Goal: Task Accomplishment & Management: Complete application form

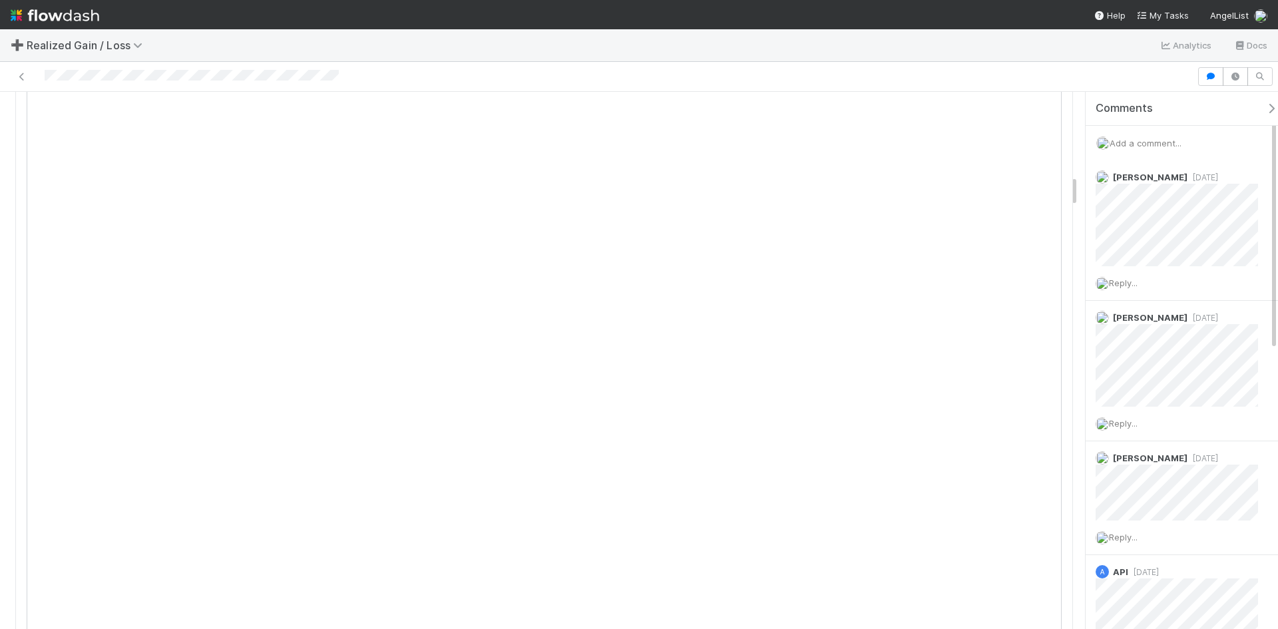
scroll to position [1398, 0]
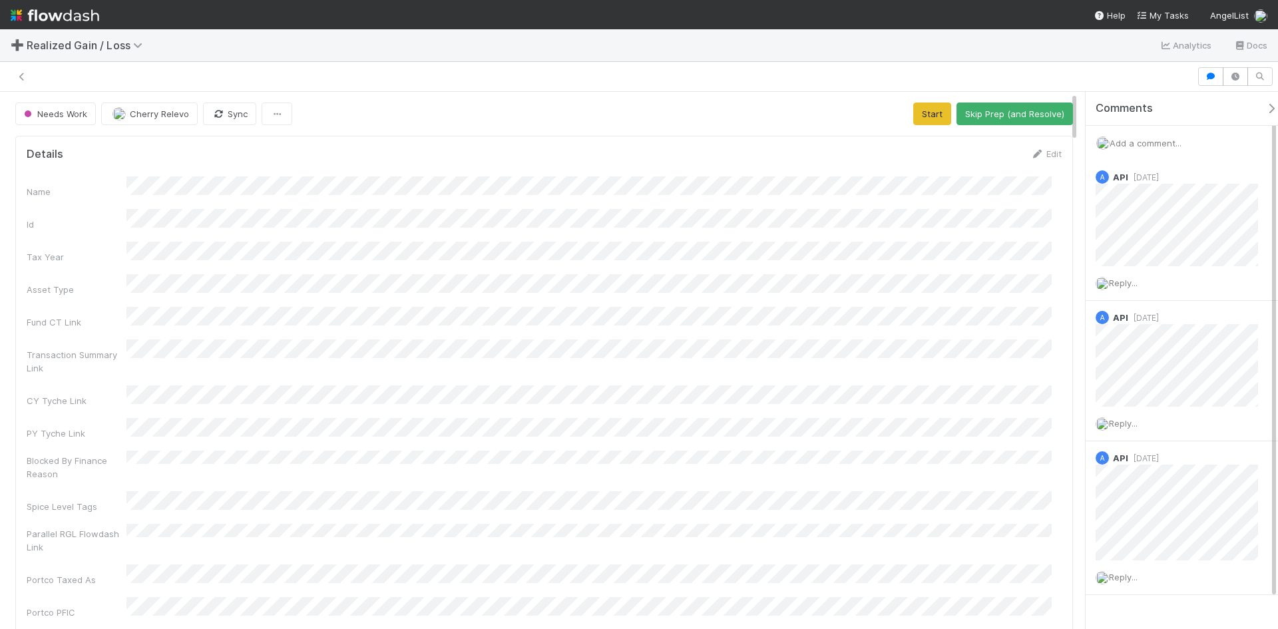
scroll to position [260, 1015]
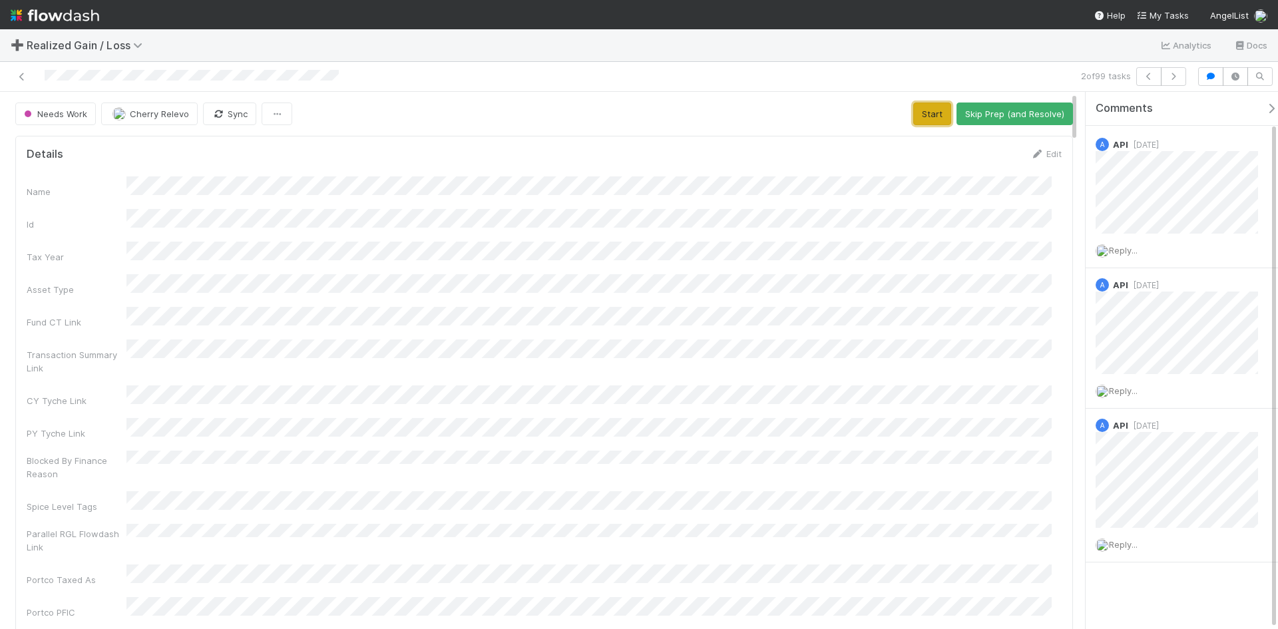
click at [925, 107] on button "Start" at bounding box center [932, 114] width 38 height 23
click at [960, 113] on button "Request Review (and Resolve)" at bounding box center [1001, 114] width 144 height 23
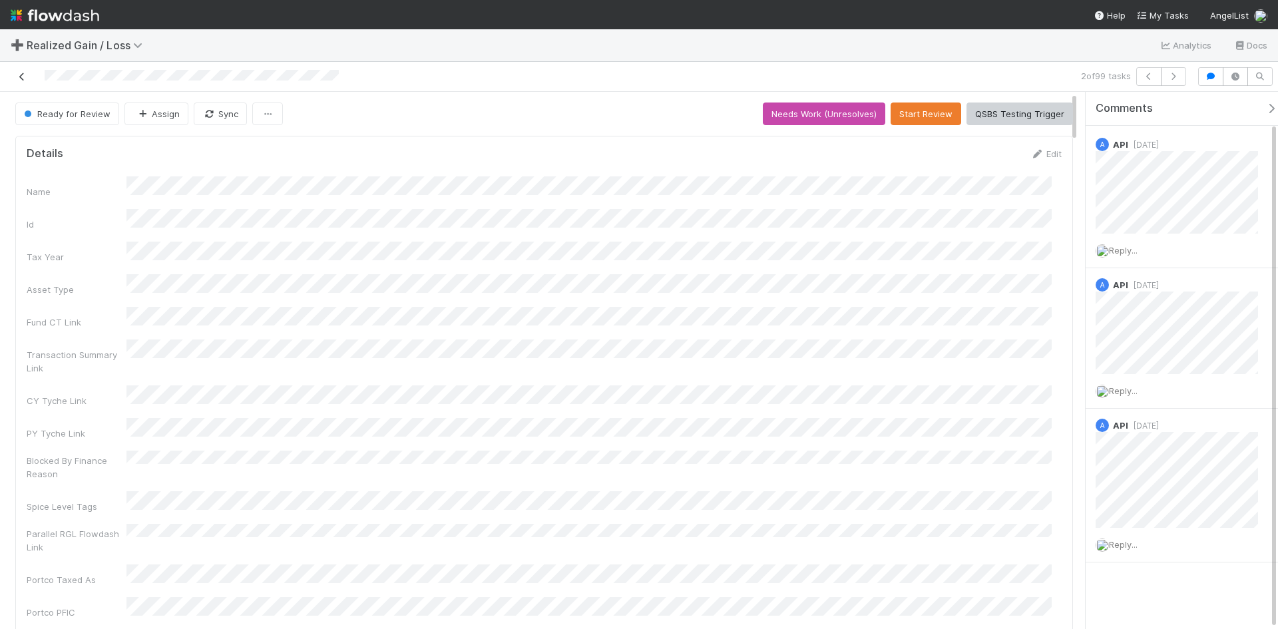
click at [22, 75] on icon at bounding box center [21, 77] width 13 height 9
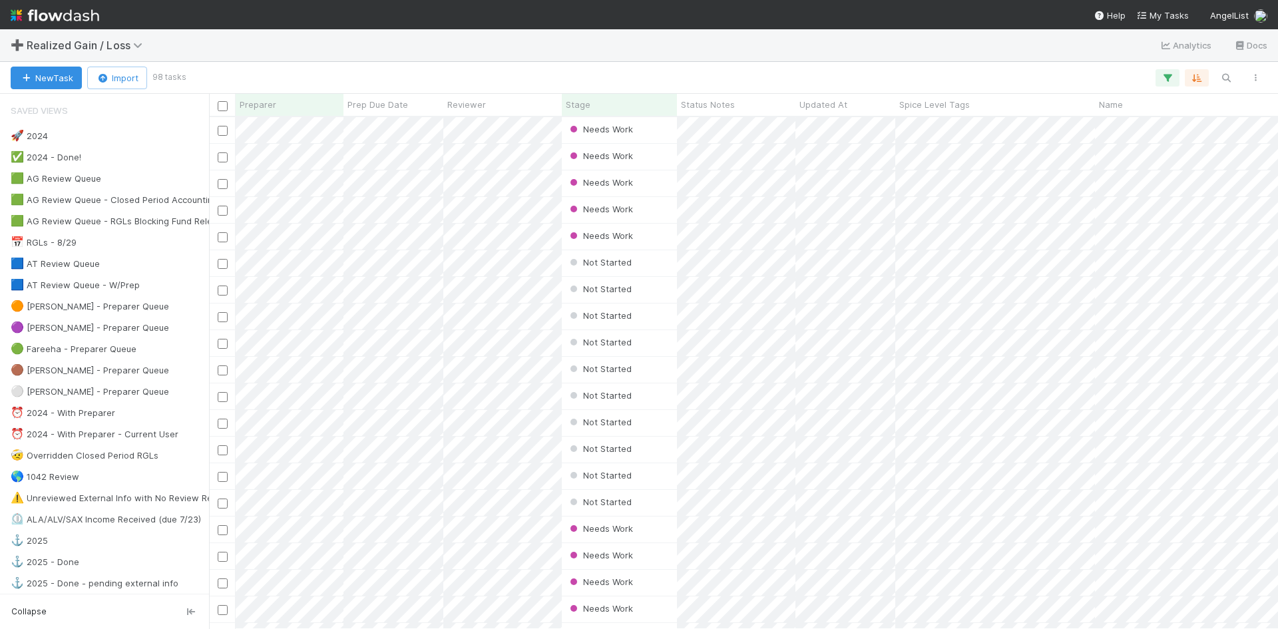
scroll to position [502, 1059]
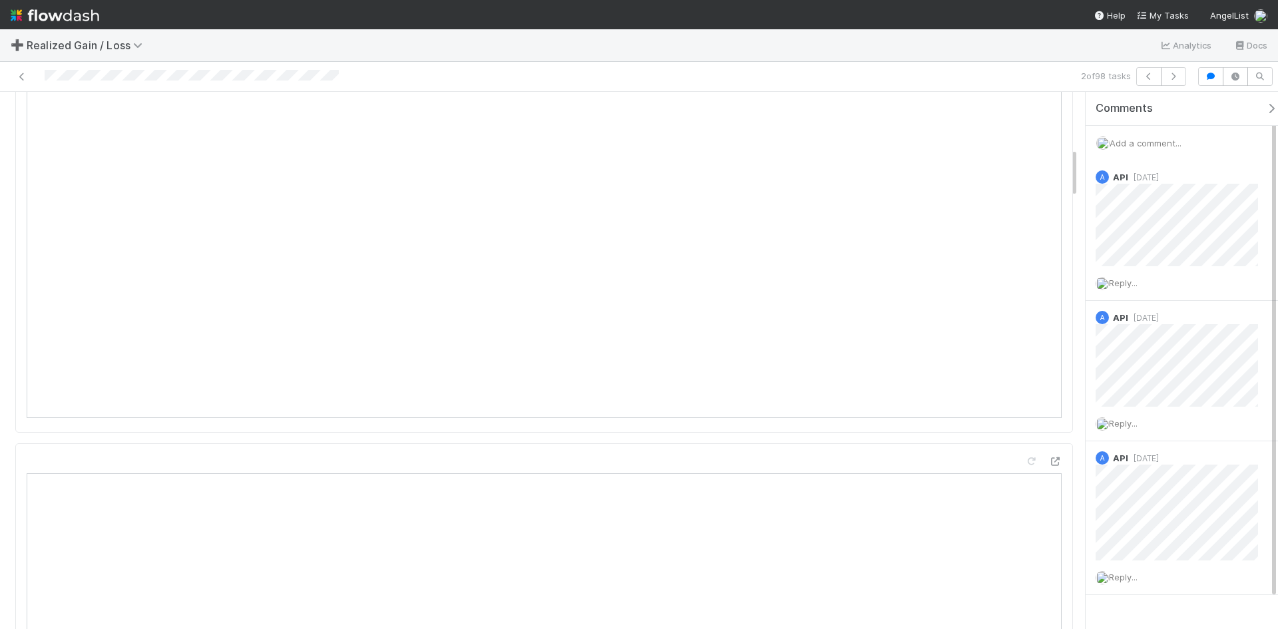
scroll to position [599, 0]
click at [17, 77] on icon at bounding box center [21, 77] width 13 height 9
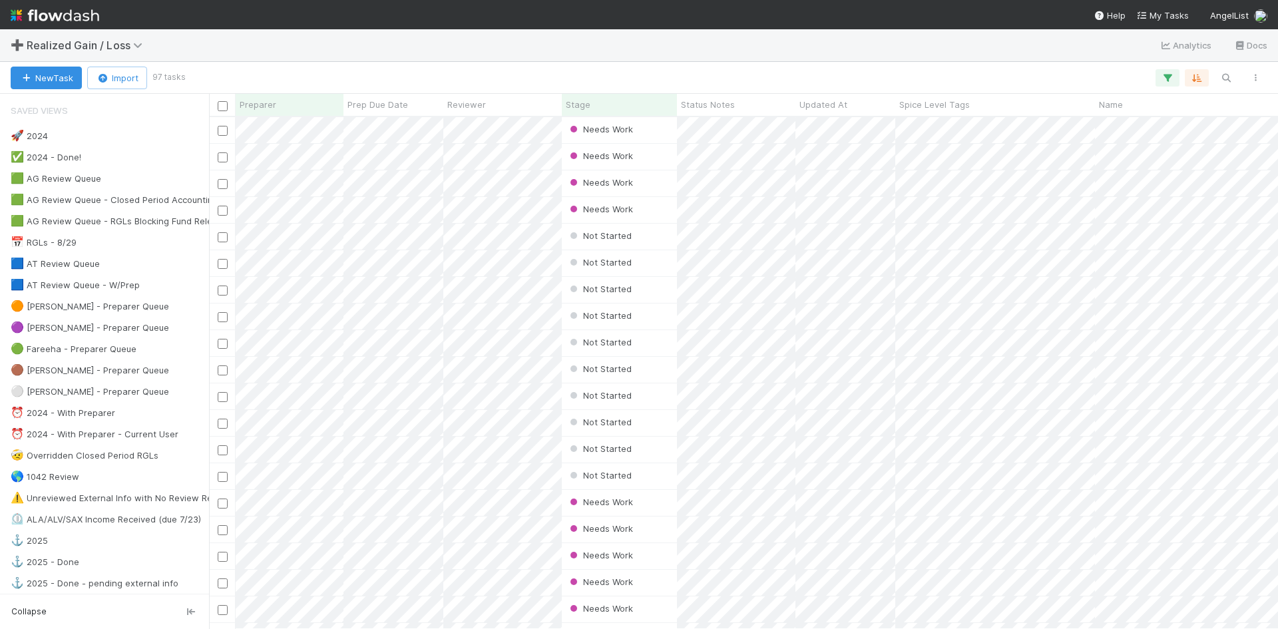
scroll to position [502, 1059]
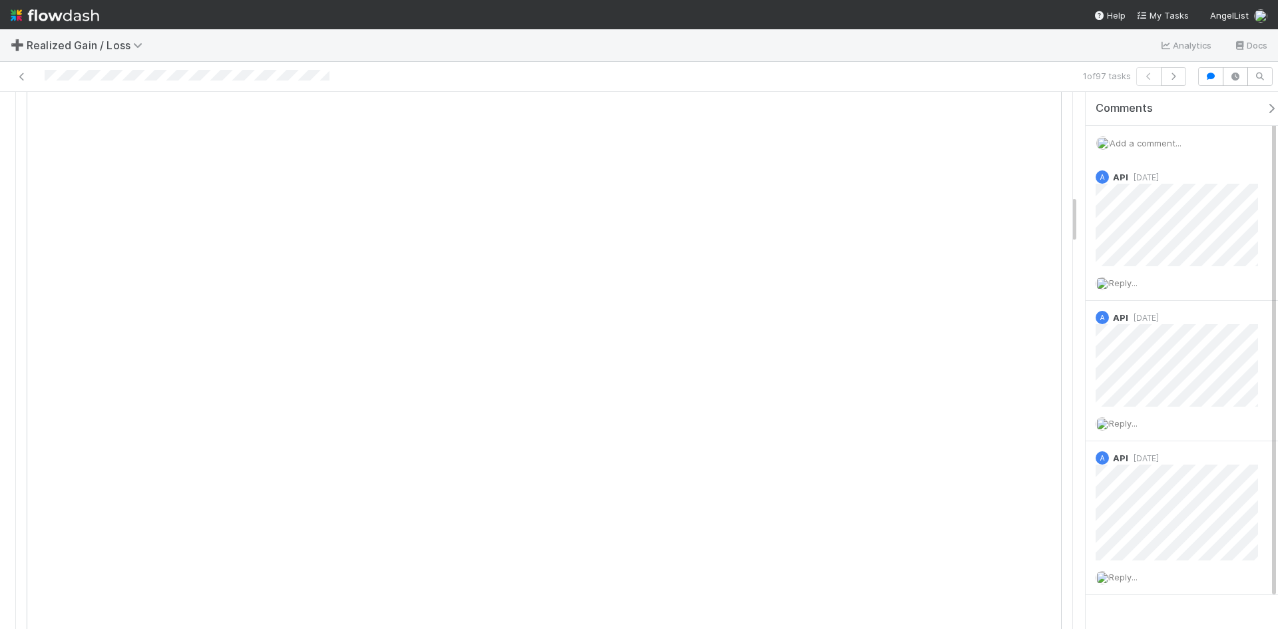
click at [1143, 141] on span "Add a comment..." at bounding box center [1146, 143] width 72 height 11
click at [1157, 375] on button "Add Comment" at bounding box center [1145, 367] width 77 height 23
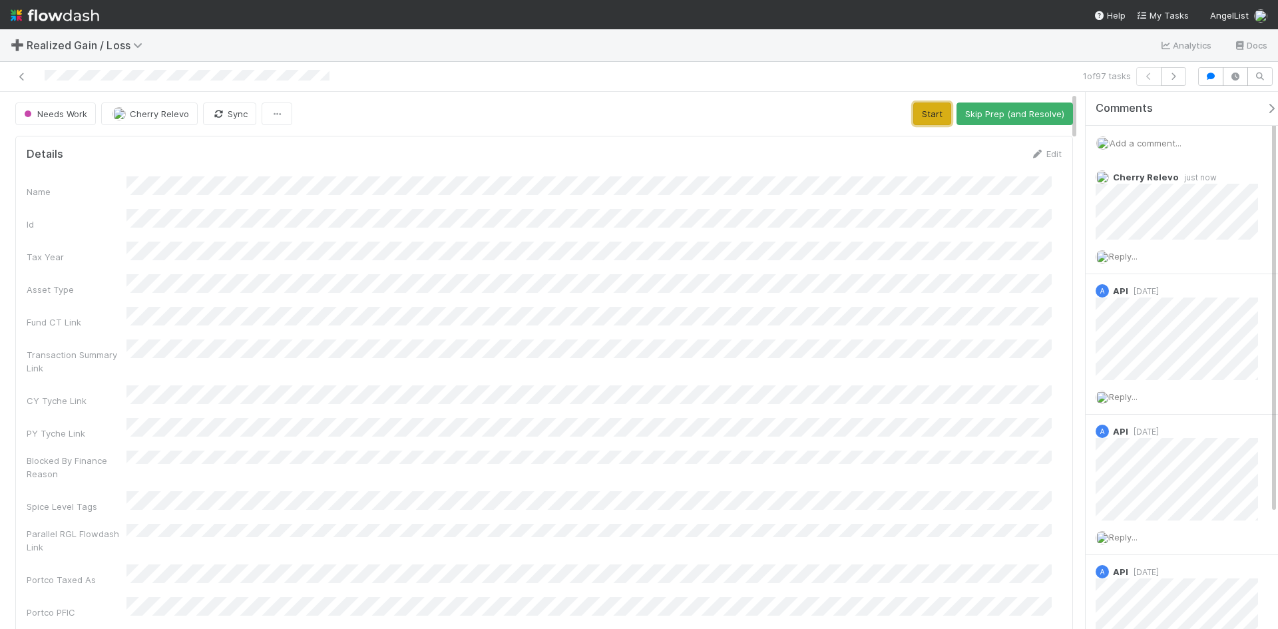
click at [925, 112] on button "Start" at bounding box center [932, 114] width 38 height 23
click at [1018, 112] on button "Request Review (and Resolve)" at bounding box center [1001, 114] width 144 height 23
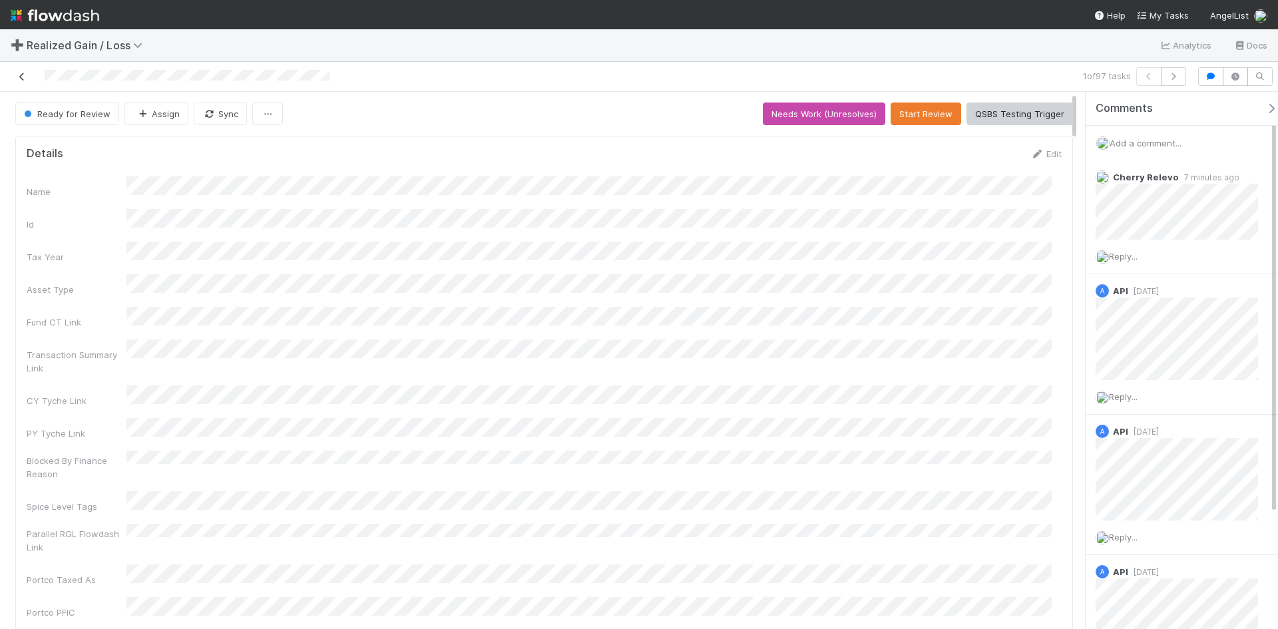
click at [20, 78] on icon at bounding box center [21, 77] width 13 height 9
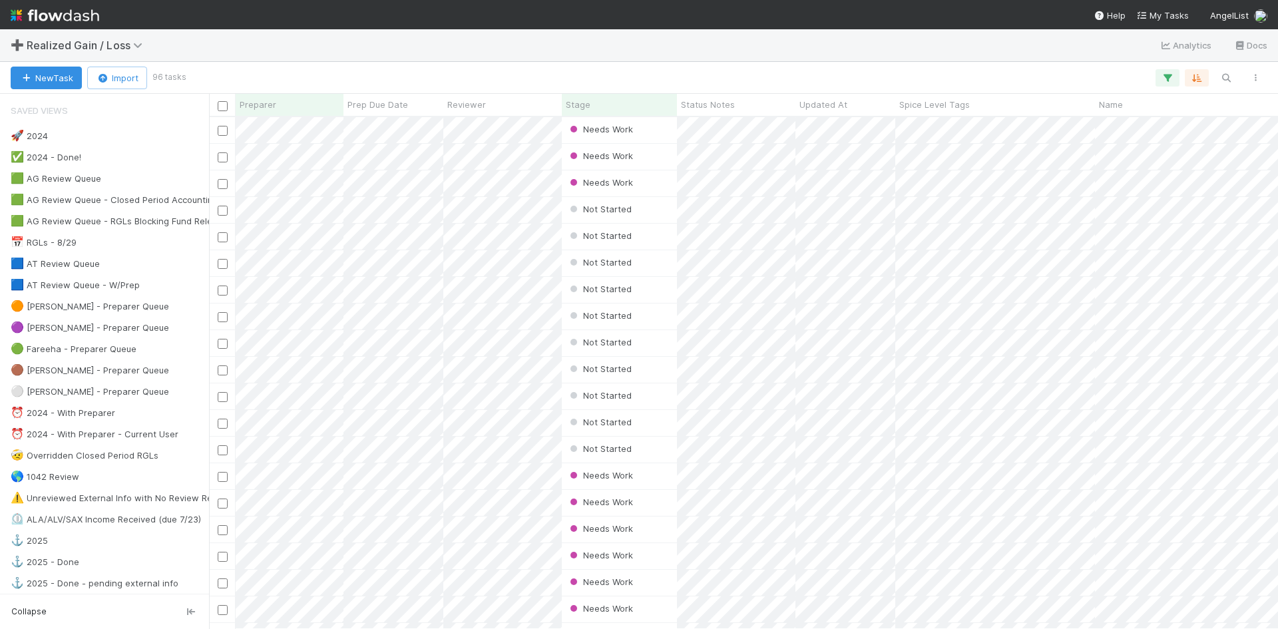
scroll to position [502, 1059]
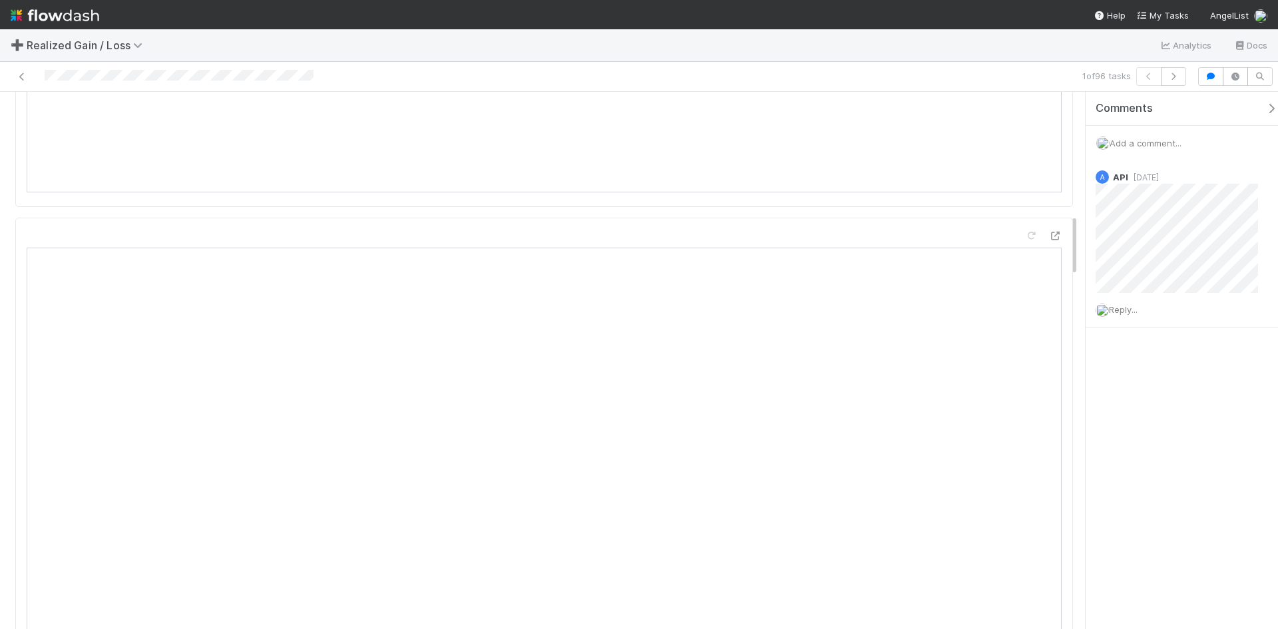
scroll to position [1065, 0]
click at [17, 75] on icon at bounding box center [21, 77] width 13 height 9
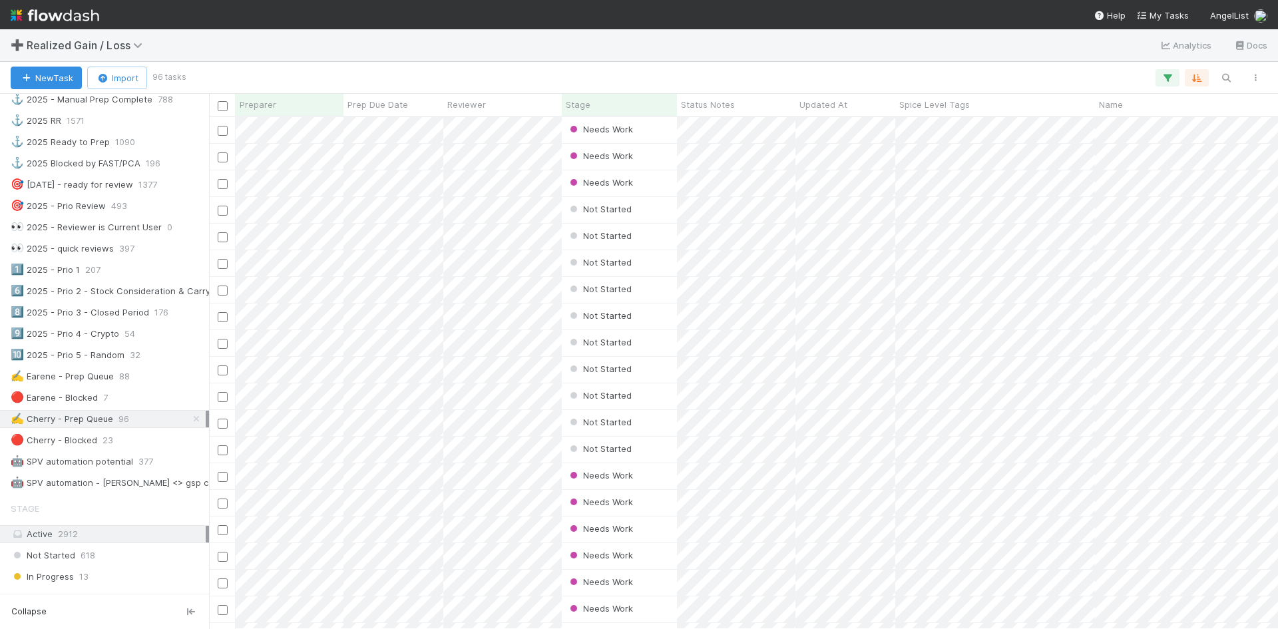
scroll to position [466, 0]
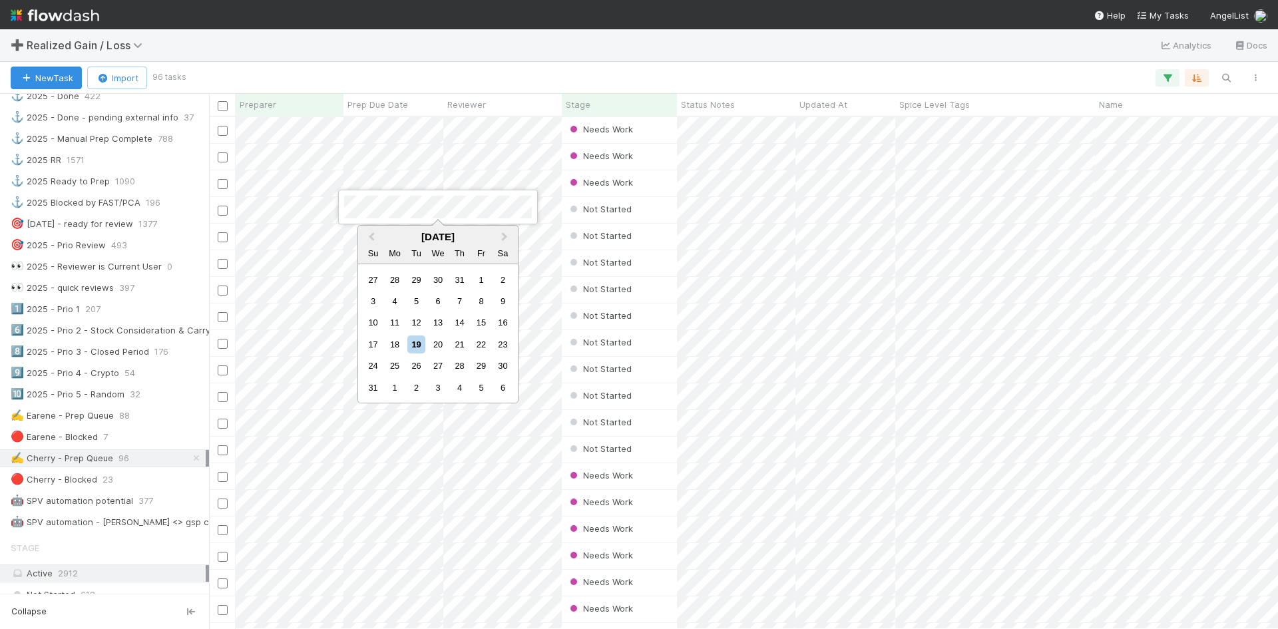
click at [333, 210] on div at bounding box center [639, 314] width 1278 height 629
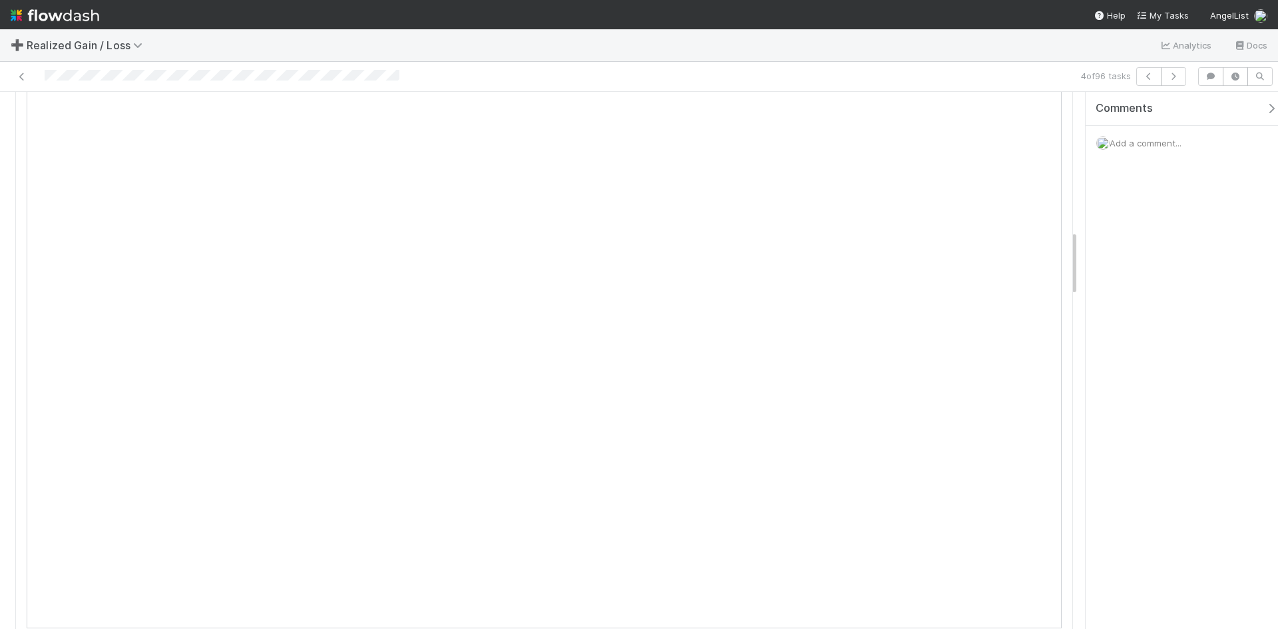
scroll to position [1065, 0]
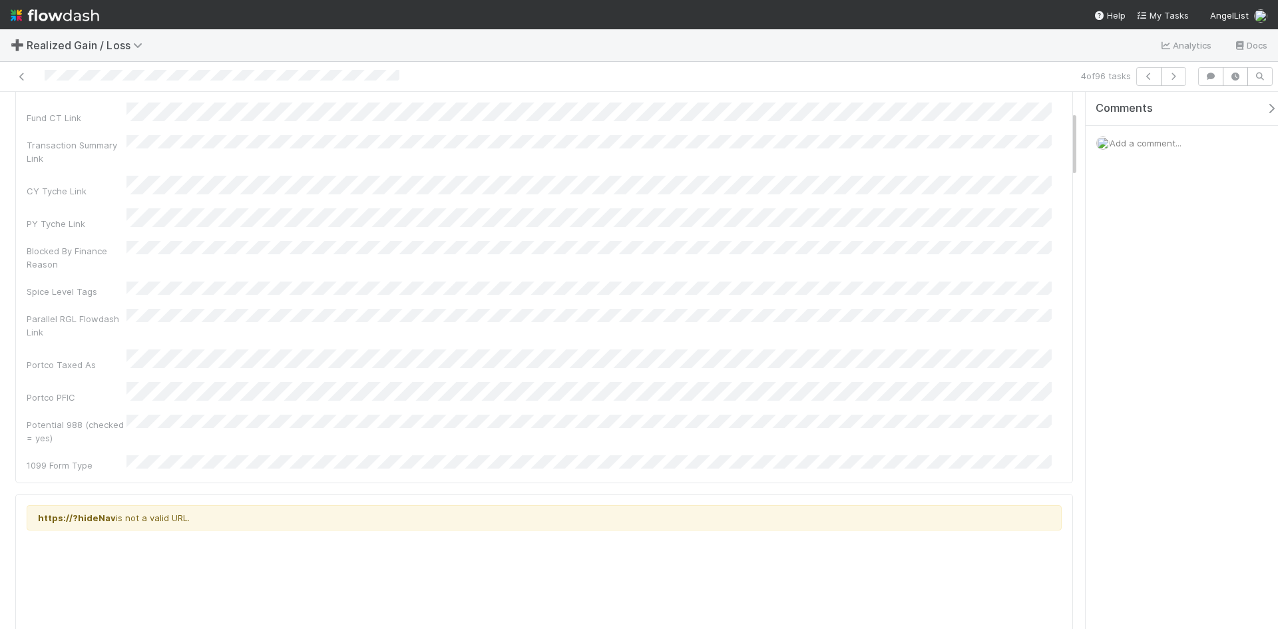
scroll to position [0, 0]
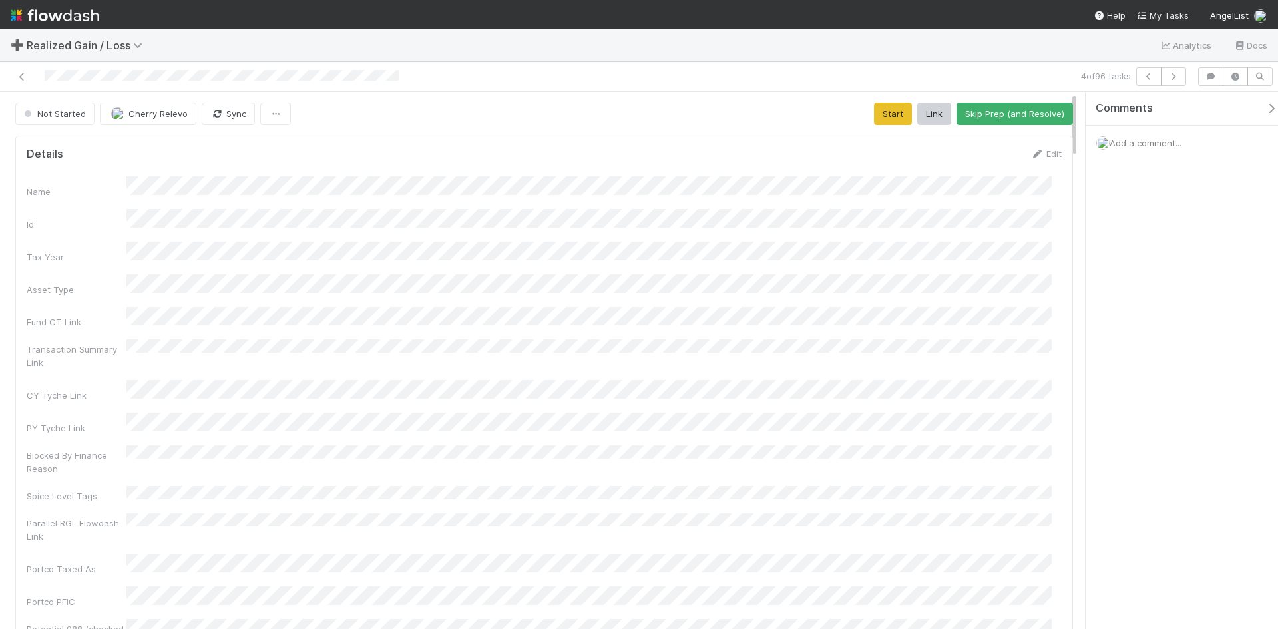
click at [1033, 163] on form "Details Edit Name Id Tax Year Asset Type Fund CT Link Transaction Summary Link …" at bounding box center [544, 411] width 1035 height 529
click at [1037, 153] on link "Edit" at bounding box center [1046, 153] width 31 height 11
click at [979, 156] on button "Save" at bounding box center [991, 158] width 38 height 23
click at [878, 115] on button "Start" at bounding box center [893, 114] width 38 height 23
click at [989, 115] on button "Request Review (and Resolve)" at bounding box center [1001, 114] width 144 height 23
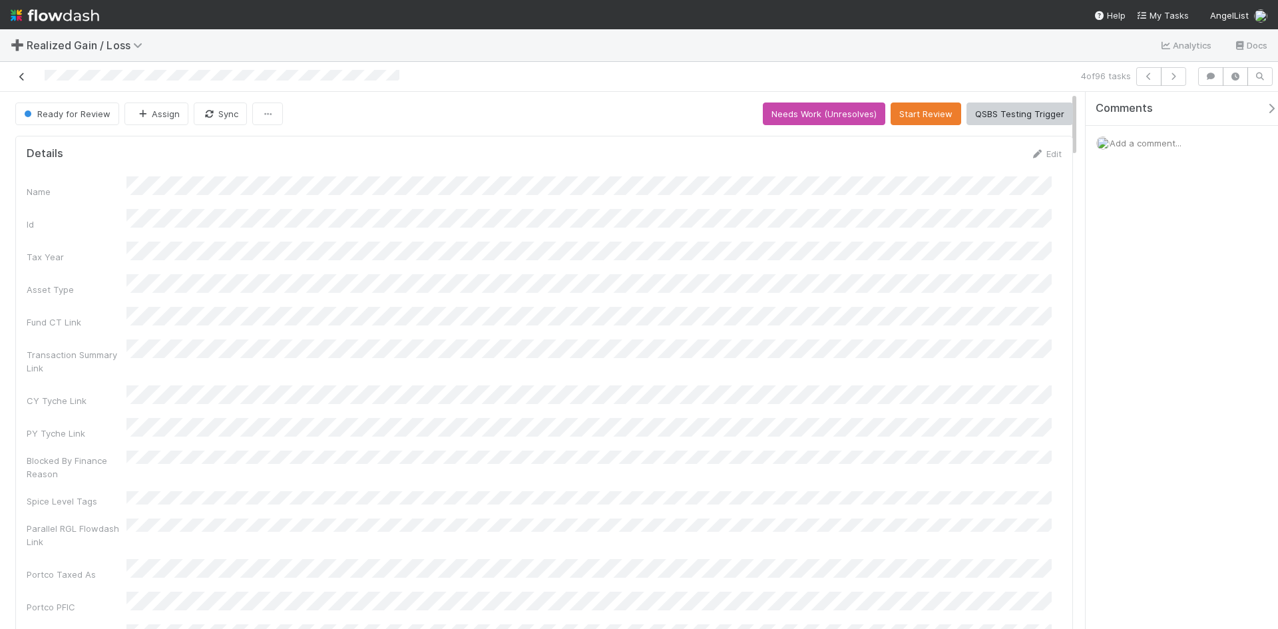
click at [21, 78] on icon at bounding box center [21, 77] width 13 height 9
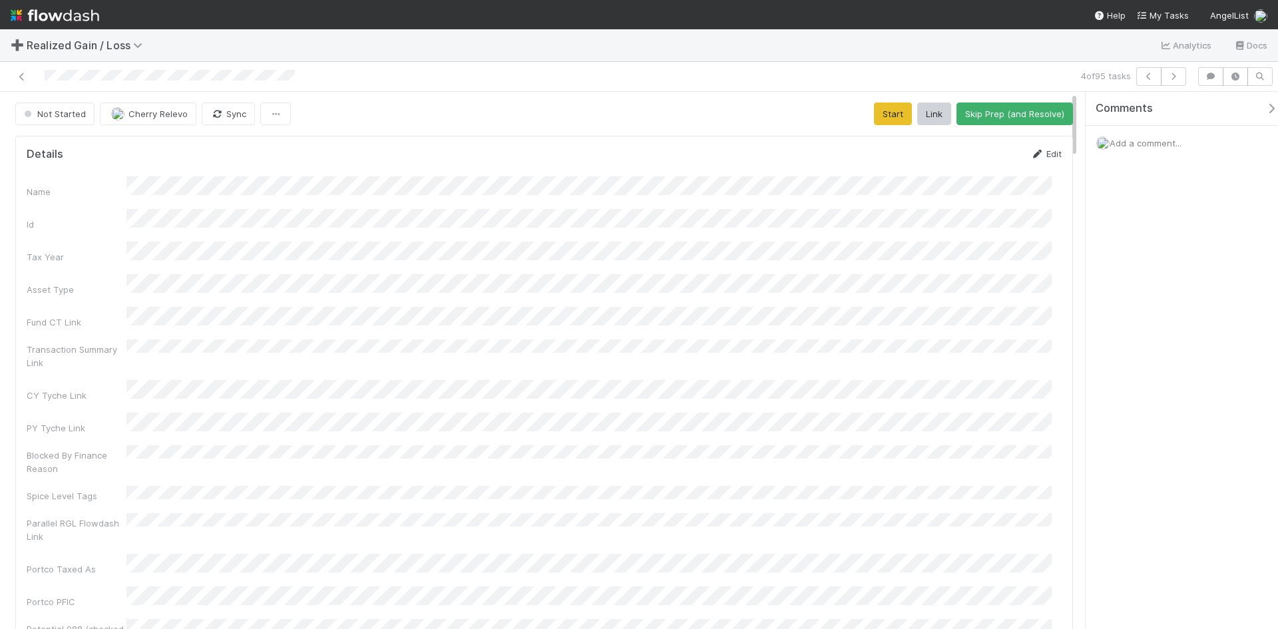
click at [1038, 152] on link "Edit" at bounding box center [1046, 153] width 31 height 11
click at [981, 161] on button "Save" at bounding box center [991, 158] width 38 height 23
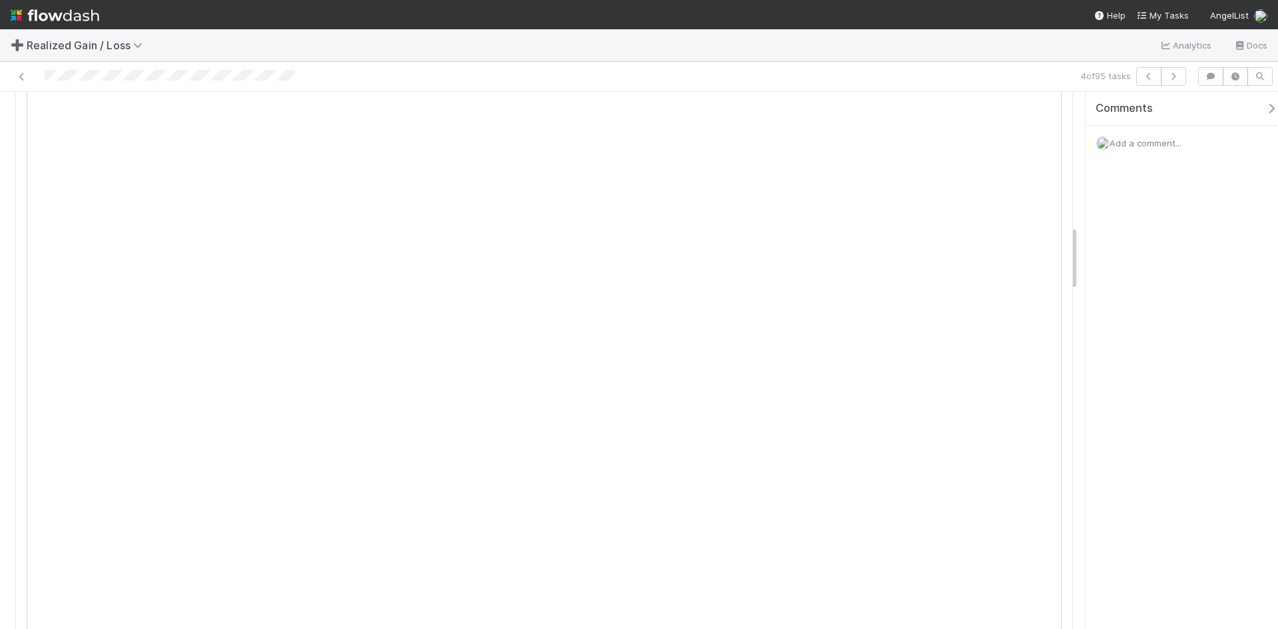
scroll to position [1065, 0]
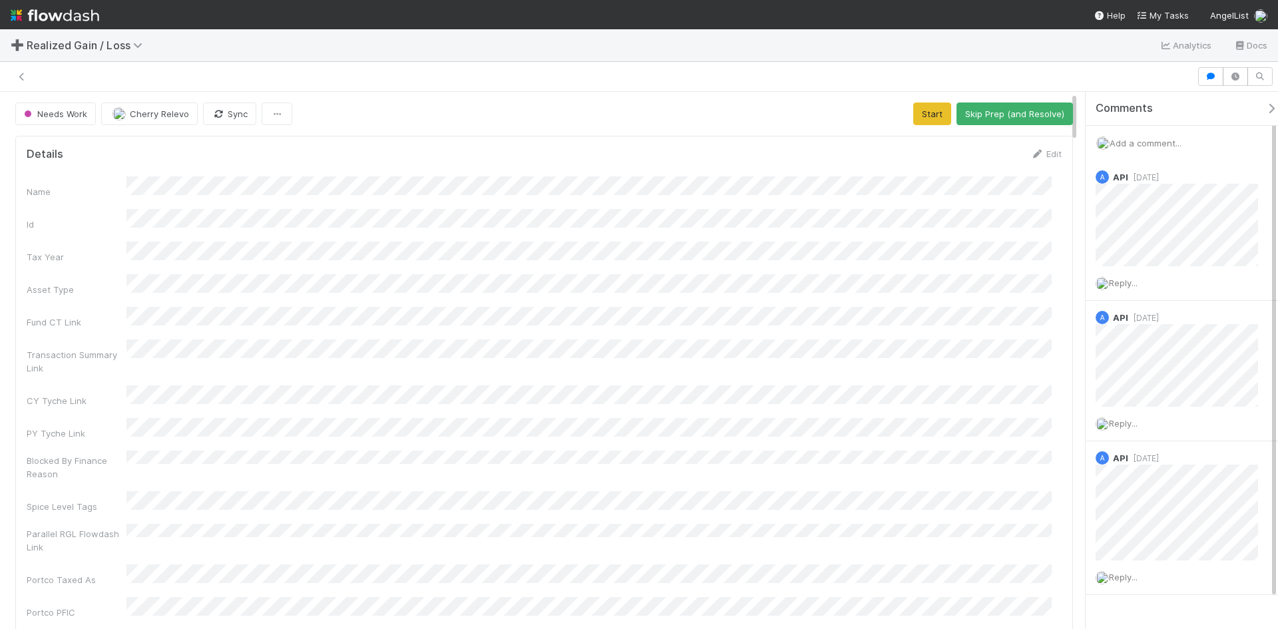
scroll to position [260, 1015]
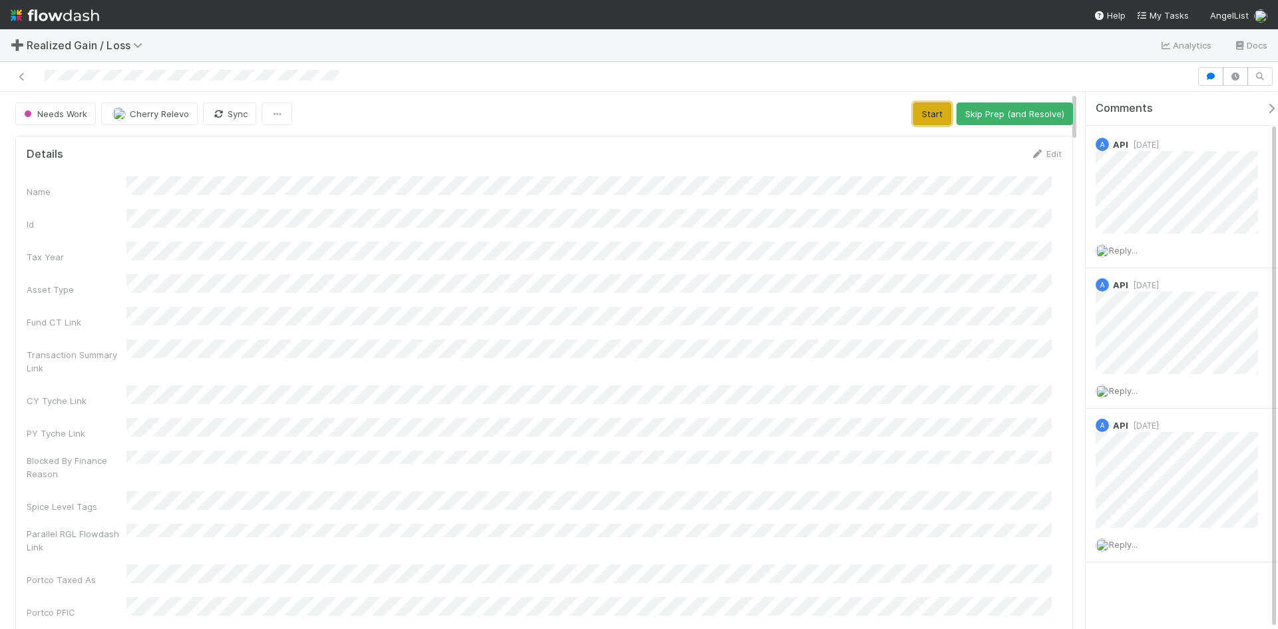
click at [921, 120] on button "Start" at bounding box center [932, 114] width 38 height 23
click at [993, 113] on button "Request Review (and Resolve)" at bounding box center [1001, 114] width 144 height 23
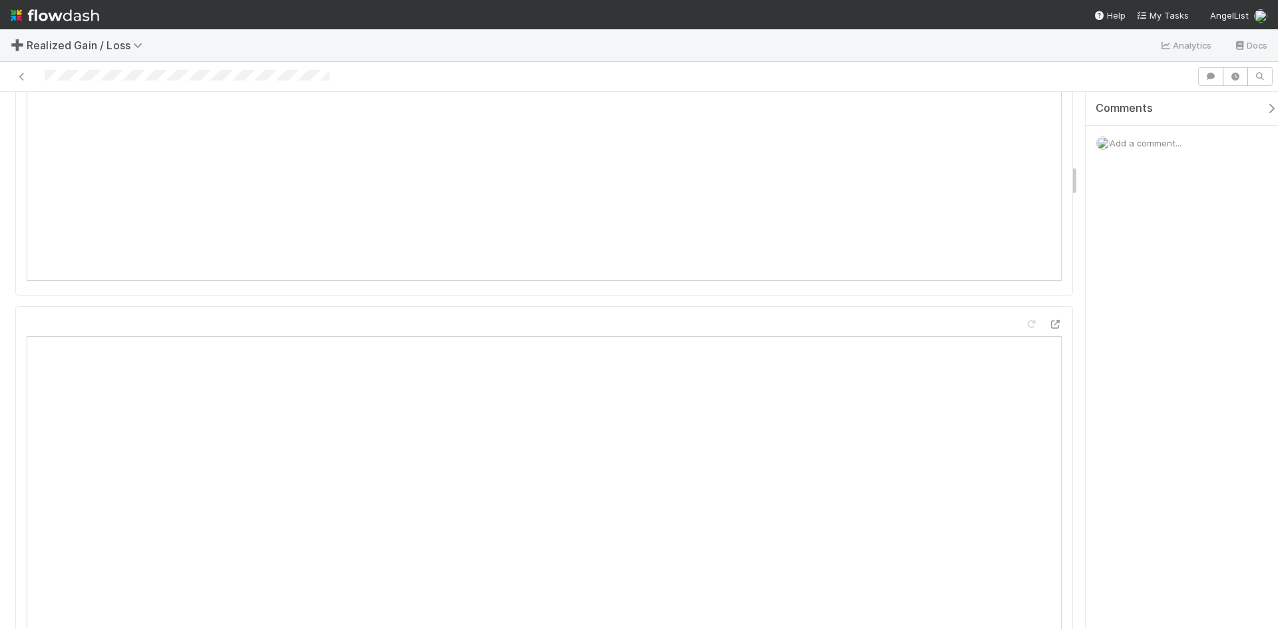
scroll to position [1198, 0]
